Goal: Task Accomplishment & Management: Complete application form

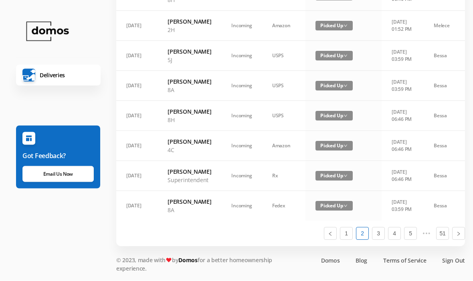
scroll to position [527, 0]
click at [347, 240] on link "1" at bounding box center [346, 234] width 12 height 12
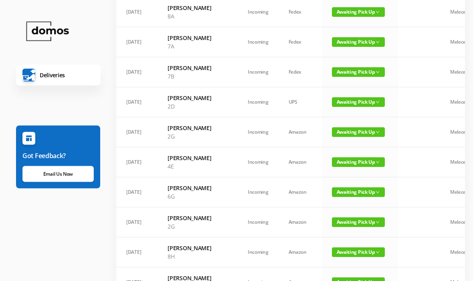
scroll to position [222, 0]
click at [335, 107] on span "Awaiting Pick Up" at bounding box center [358, 102] width 53 height 10
click at [334, 183] on link "Picked Up" at bounding box center [337, 185] width 52 height 13
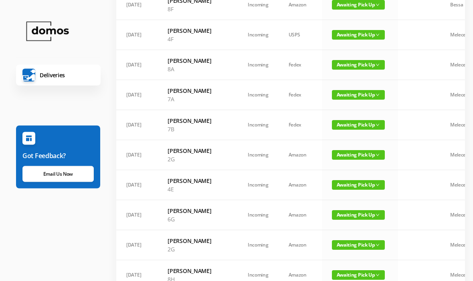
scroll to position [169, 0]
click at [337, 130] on span "Awaiting Pick Up" at bounding box center [358, 125] width 53 height 10
click at [332, 197] on link "Picked Up" at bounding box center [337, 199] width 52 height 13
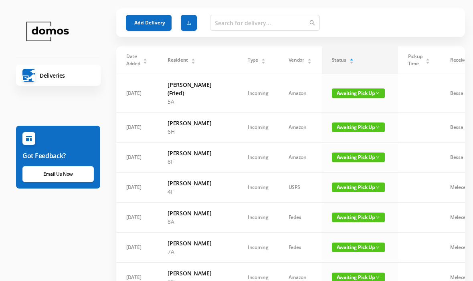
scroll to position [0, 0]
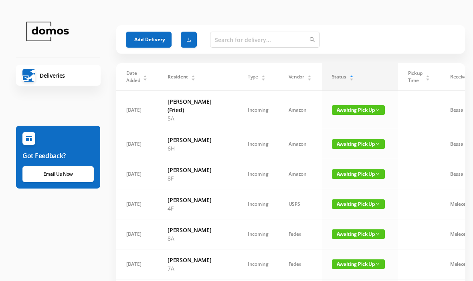
click at [149, 42] on button "Add Delivery" at bounding box center [149, 40] width 46 height 16
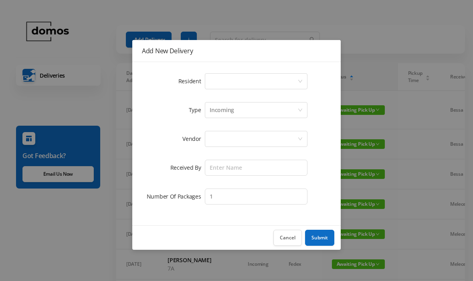
click at [251, 83] on div "Select a person" at bounding box center [254, 81] width 88 height 15
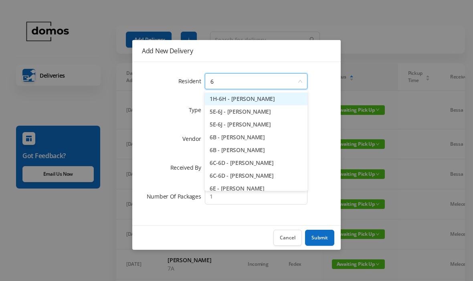
type input "6h"
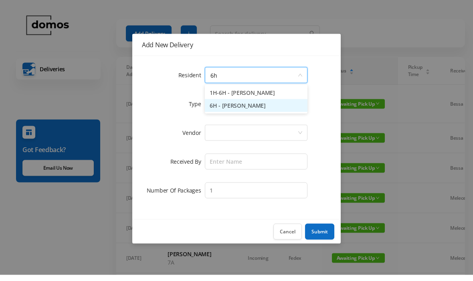
click at [262, 107] on li "6H - [PERSON_NAME]" at bounding box center [256, 111] width 103 height 13
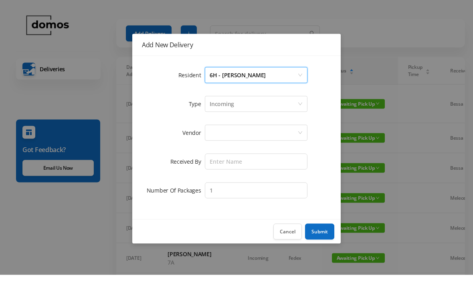
scroll to position [6, 0]
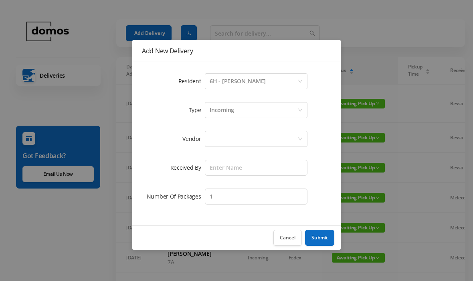
click at [266, 134] on div at bounding box center [254, 138] width 88 height 15
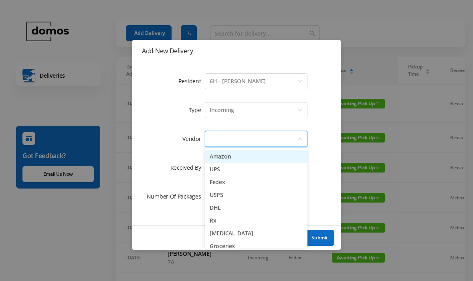
click at [251, 153] on li "Amazon" at bounding box center [256, 156] width 103 height 13
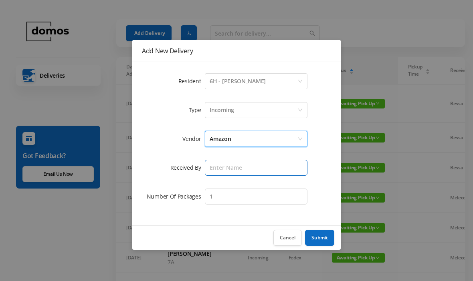
click at [260, 169] on input "text" at bounding box center [256, 168] width 103 height 16
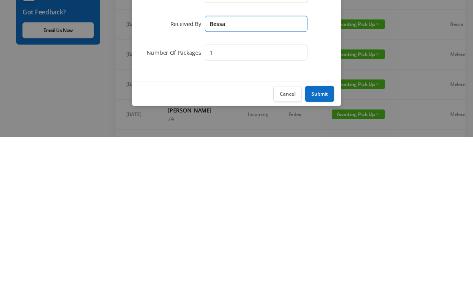
type input "Bessa"
click at [329, 230] on button "Submit" at bounding box center [319, 238] width 29 height 16
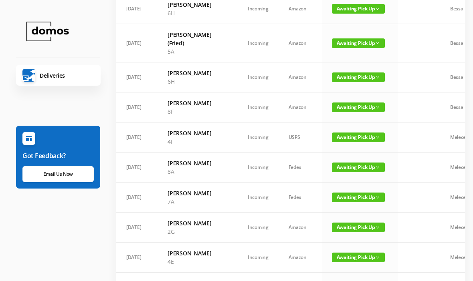
scroll to position [0, 0]
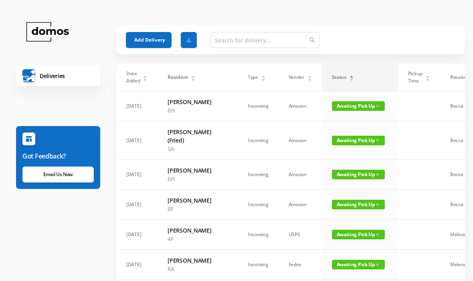
click at [151, 39] on button "Add Delivery" at bounding box center [149, 40] width 46 height 16
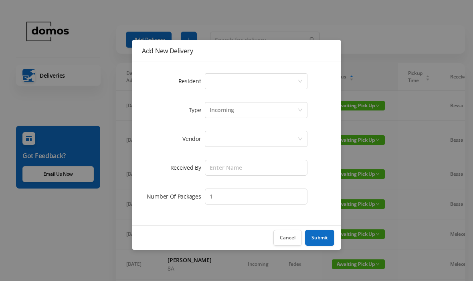
click at [231, 72] on div "Select a person" at bounding box center [256, 81] width 103 height 19
click at [244, 85] on div "Select a person" at bounding box center [254, 81] width 88 height 15
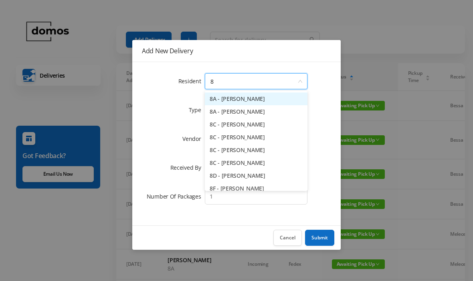
type input "8h"
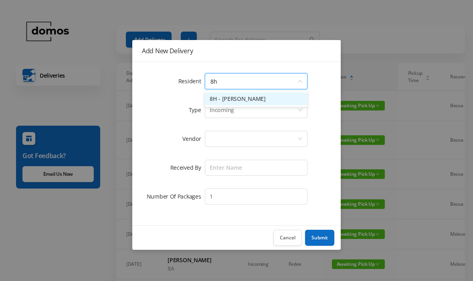
click at [265, 99] on li "8H - [PERSON_NAME]" at bounding box center [256, 99] width 103 height 13
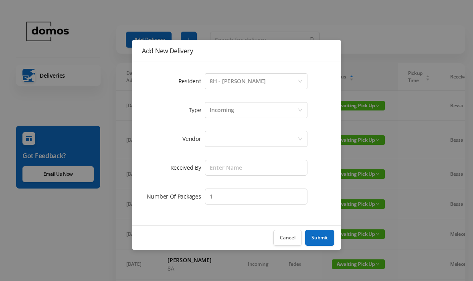
click at [248, 143] on div at bounding box center [254, 138] width 88 height 15
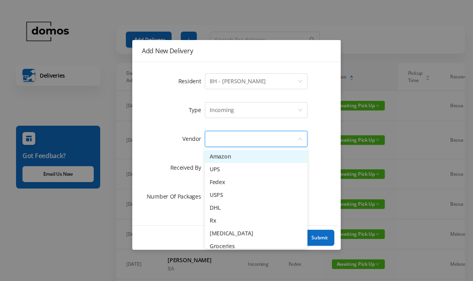
click at [230, 156] on li "Amazon" at bounding box center [256, 156] width 103 height 13
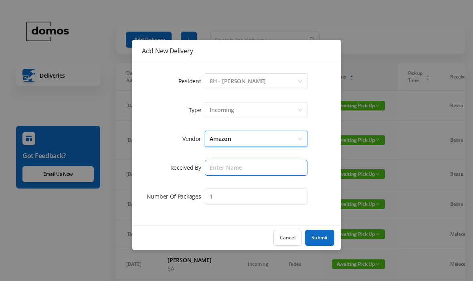
click at [241, 172] on input "text" at bounding box center [256, 168] width 103 height 16
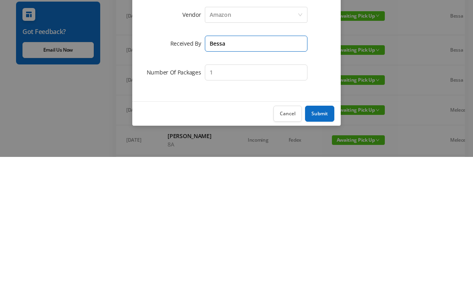
type input "Bessa"
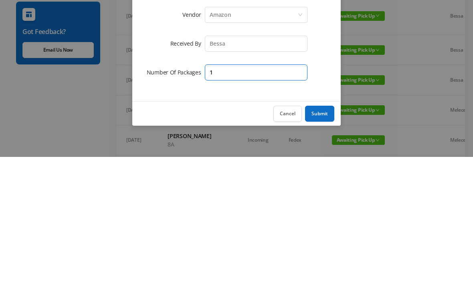
click at [273, 189] on input "1" at bounding box center [256, 197] width 103 height 16
type input "2"
click at [321, 230] on button "Submit" at bounding box center [319, 238] width 29 height 16
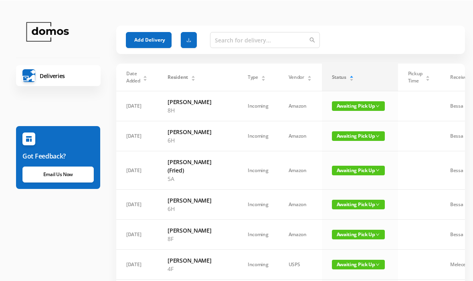
click at [144, 37] on button "Add Delivery" at bounding box center [149, 40] width 46 height 16
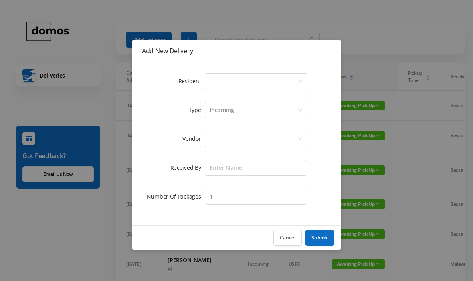
click at [250, 79] on div "Select a person" at bounding box center [254, 81] width 88 height 15
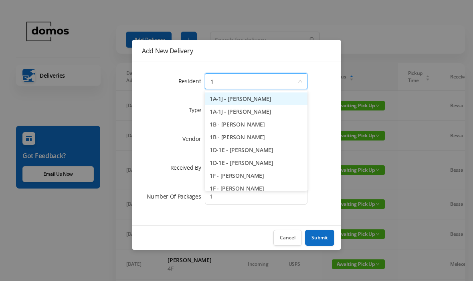
type input "1h"
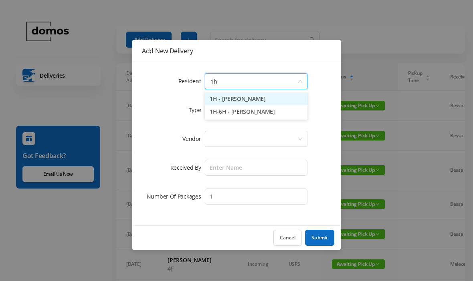
click at [255, 99] on li "1H - [PERSON_NAME]" at bounding box center [256, 99] width 103 height 13
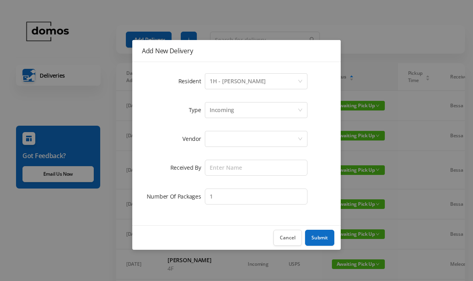
click at [256, 139] on div at bounding box center [254, 138] width 88 height 15
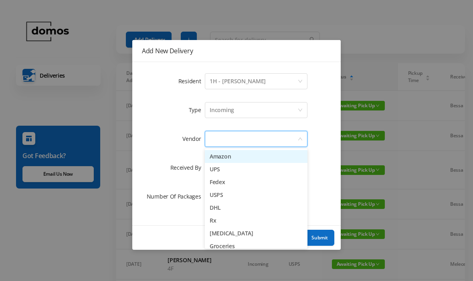
click at [236, 157] on li "Amazon" at bounding box center [256, 156] width 103 height 13
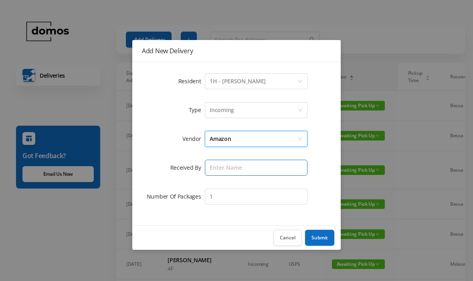
click at [259, 160] on input "text" at bounding box center [256, 168] width 103 height 16
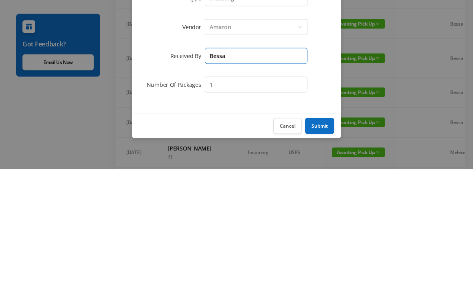
type input "Bessa"
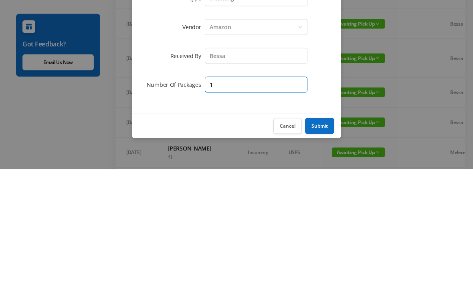
click at [289, 189] on input "1" at bounding box center [256, 197] width 103 height 16
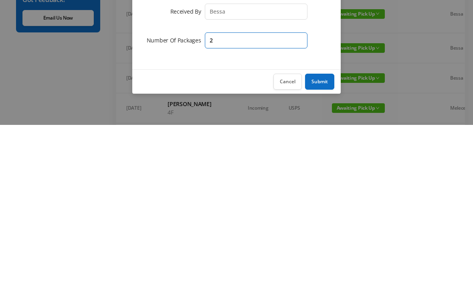
type input "2"
click at [326, 230] on button "Submit" at bounding box center [319, 238] width 29 height 16
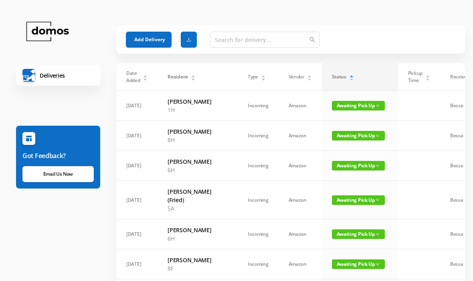
click at [149, 36] on button "Add Delivery" at bounding box center [149, 40] width 46 height 16
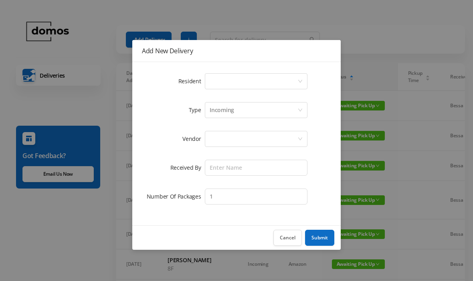
click at [240, 83] on div "Select a person" at bounding box center [254, 81] width 88 height 15
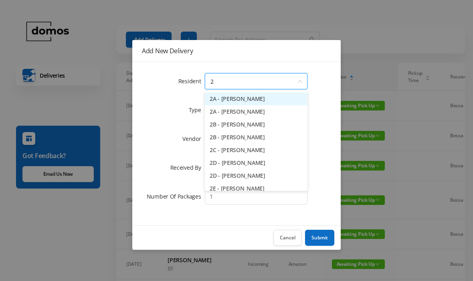
type input "2h"
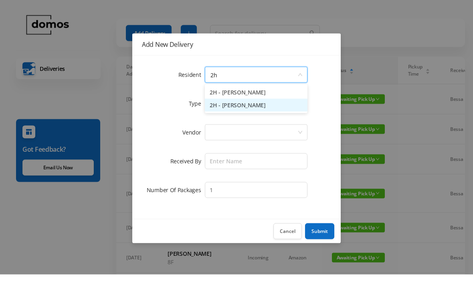
click at [266, 106] on li "2H - [PERSON_NAME]" at bounding box center [256, 111] width 103 height 13
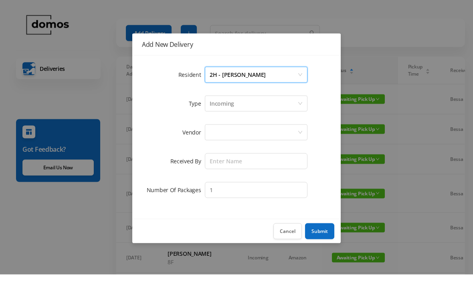
scroll to position [7, 0]
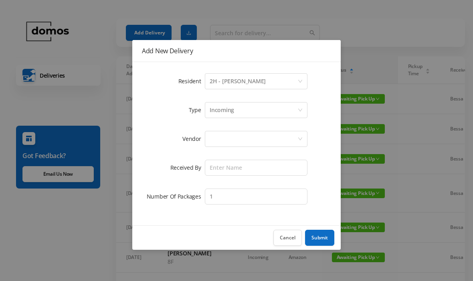
click at [264, 143] on div at bounding box center [254, 138] width 88 height 15
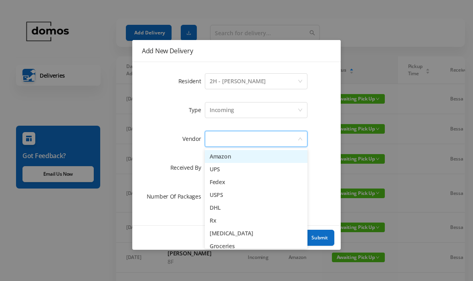
click at [236, 159] on li "Amazon" at bounding box center [256, 156] width 103 height 13
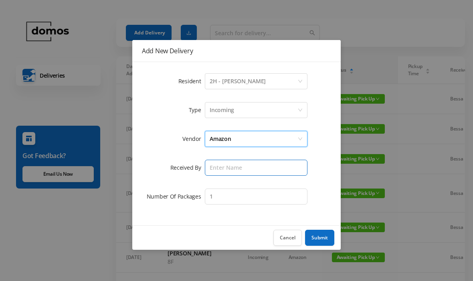
click at [254, 162] on input "text" at bounding box center [256, 168] width 103 height 16
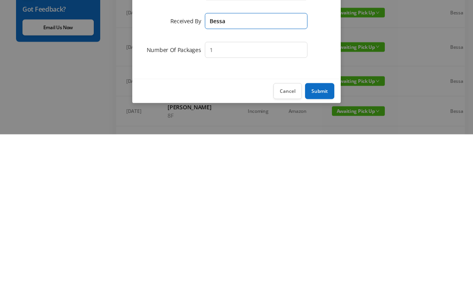
type input "Bessa"
click at [327, 230] on button "Submit" at bounding box center [319, 238] width 29 height 16
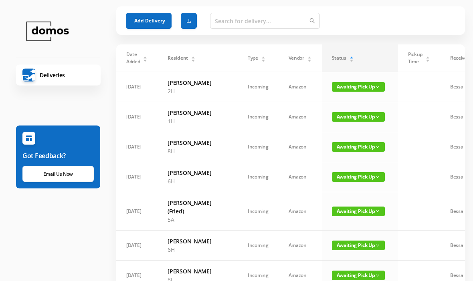
scroll to position [0, 0]
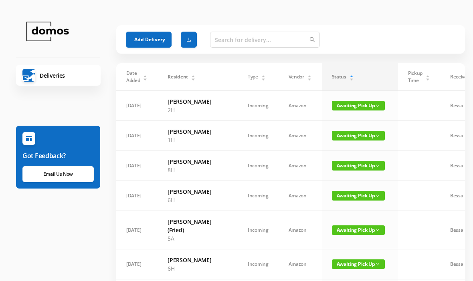
click at [143, 39] on button "Add Delivery" at bounding box center [149, 40] width 46 height 16
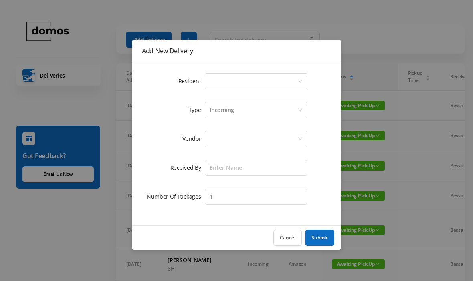
click at [255, 74] on div "Select a person" at bounding box center [254, 81] width 88 height 15
type input "8"
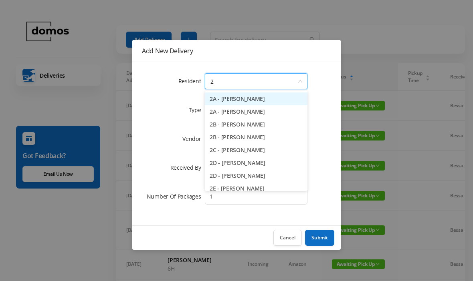
type input "2e"
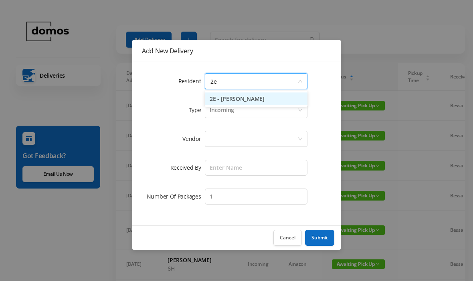
click at [255, 104] on li "2E - [PERSON_NAME]" at bounding box center [256, 99] width 103 height 13
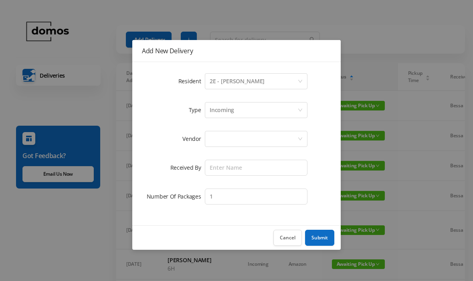
click at [258, 133] on div at bounding box center [254, 138] width 88 height 15
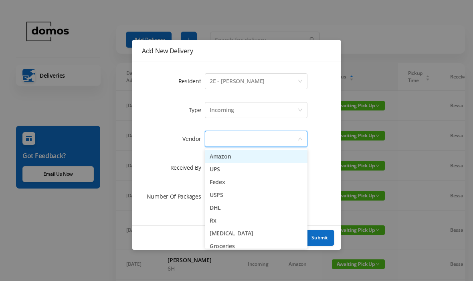
click at [237, 159] on li "Amazon" at bounding box center [256, 156] width 103 height 13
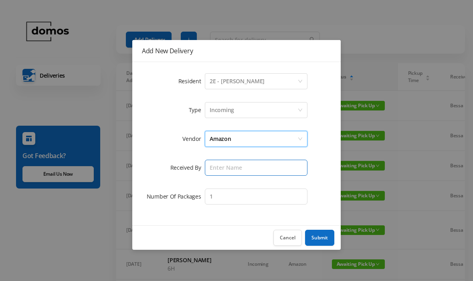
click at [247, 169] on input "text" at bounding box center [256, 168] width 103 height 16
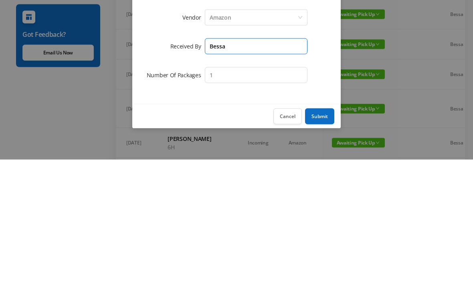
type input "Bessa"
click at [321, 230] on button "Submit" at bounding box center [319, 238] width 29 height 16
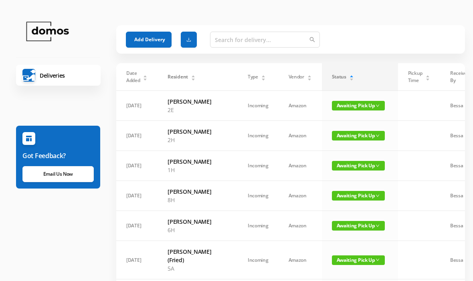
click at [155, 34] on button "Add Delivery" at bounding box center [149, 40] width 46 height 16
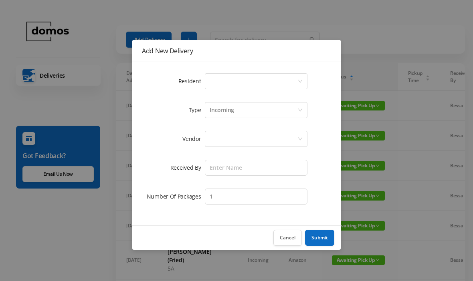
click at [238, 79] on div "Select a person" at bounding box center [254, 81] width 88 height 15
type input "1"
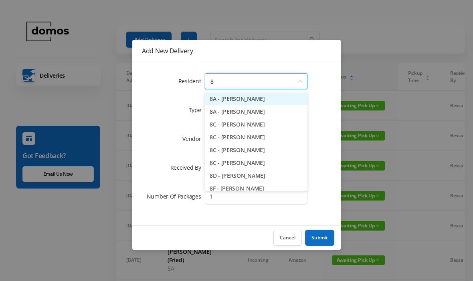
type input "8c"
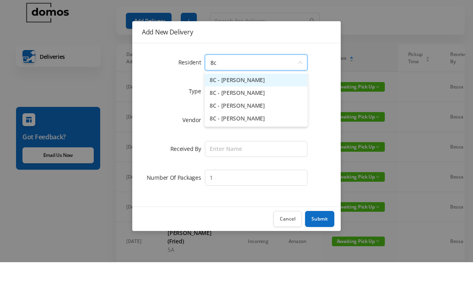
click at [253, 105] on li "8C - [PERSON_NAME]" at bounding box center [256, 111] width 103 height 13
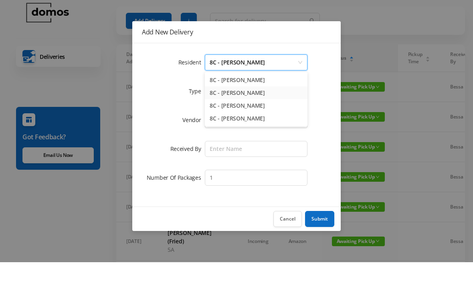
scroll to position [19, 0]
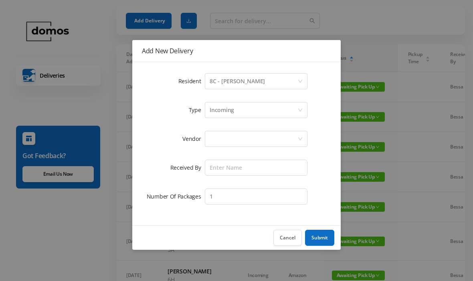
click at [246, 140] on div at bounding box center [254, 138] width 88 height 15
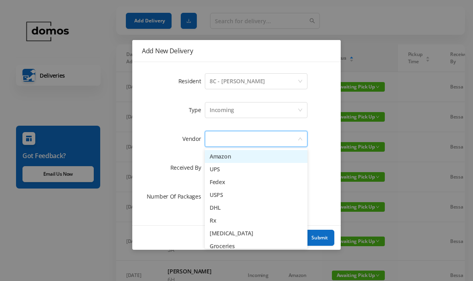
click at [236, 156] on li "Amazon" at bounding box center [256, 156] width 103 height 13
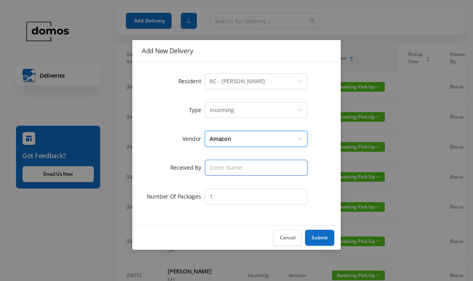
click at [252, 160] on input "text" at bounding box center [256, 168] width 103 height 16
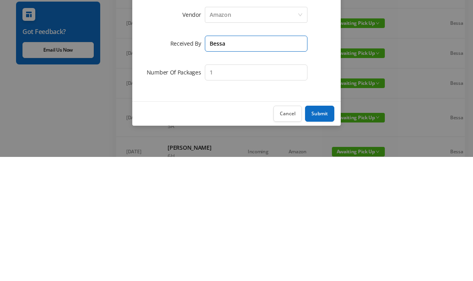
type input "Bessa"
click at [319, 230] on button "Submit" at bounding box center [319, 238] width 29 height 16
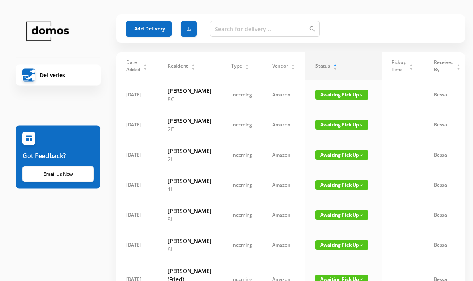
scroll to position [7, 0]
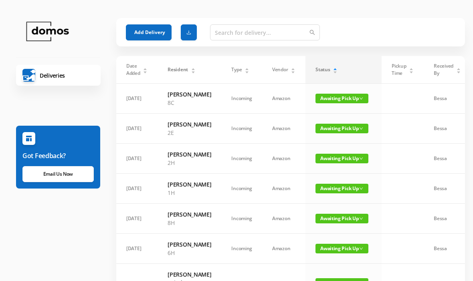
click at [334, 100] on span "Awaiting Pick Up" at bounding box center [341, 99] width 53 height 10
click at [334, 134] on link "Picked Up" at bounding box center [330, 131] width 52 height 13
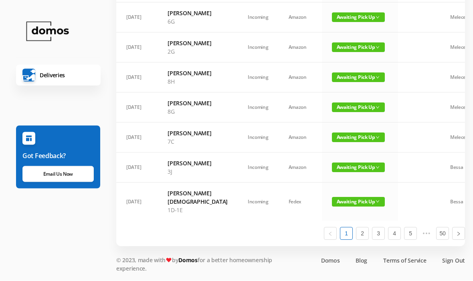
scroll to position [619, 0]
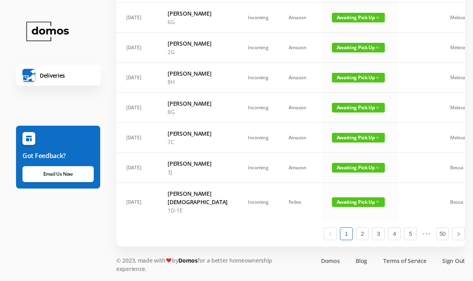
click at [332, 143] on span "Awaiting Pick Up" at bounding box center [358, 138] width 53 height 10
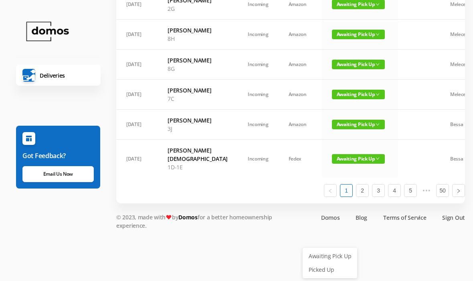
click at [322, 264] on link "Picked Up" at bounding box center [330, 270] width 52 height 13
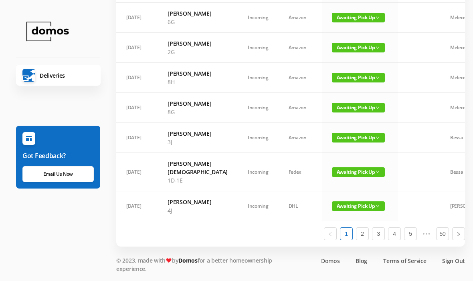
scroll to position [569, 0]
click at [366, 240] on link "2" at bounding box center [362, 234] width 12 height 12
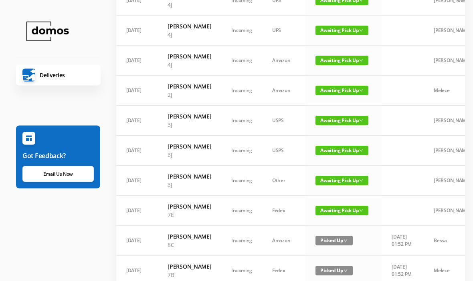
scroll to position [196, 0]
